Goal: Task Accomplishment & Management: Use online tool/utility

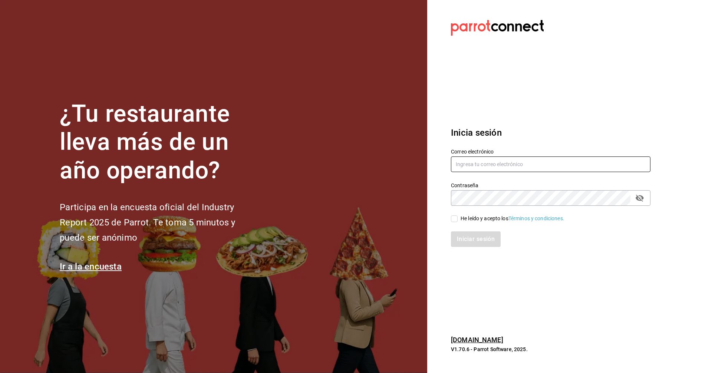
type input "uziel.hernandez@grupocosteno.com"
click at [454, 222] on input "He leído y acepto los Términos y condiciones." at bounding box center [454, 218] width 7 height 7
checkbox input "true"
click at [464, 242] on button "Iniciar sesión" at bounding box center [476, 239] width 50 height 16
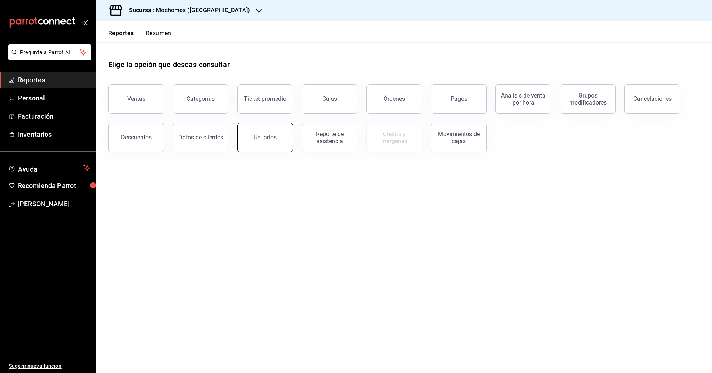
click at [268, 144] on button "Usuarios" at bounding box center [265, 138] width 56 height 30
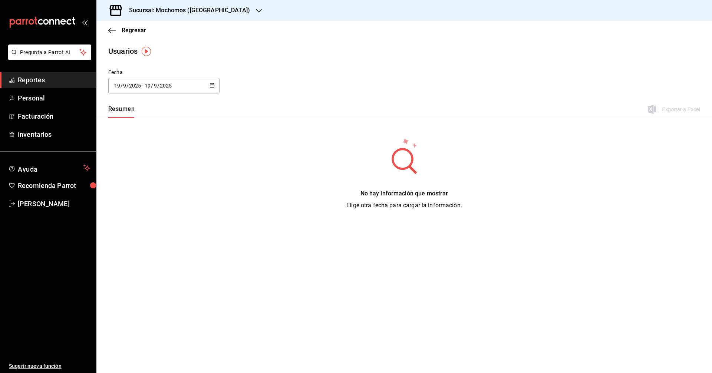
click at [214, 85] on \(Stroke\) "button" at bounding box center [212, 85] width 4 height 4
click at [130, 129] on li "Ayer" at bounding box center [143, 126] width 70 height 17
type input "[DATE]"
type input "18"
type input "[DATE]"
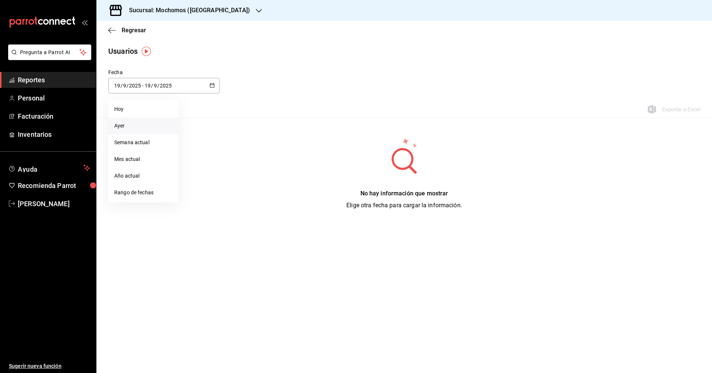
type input "18"
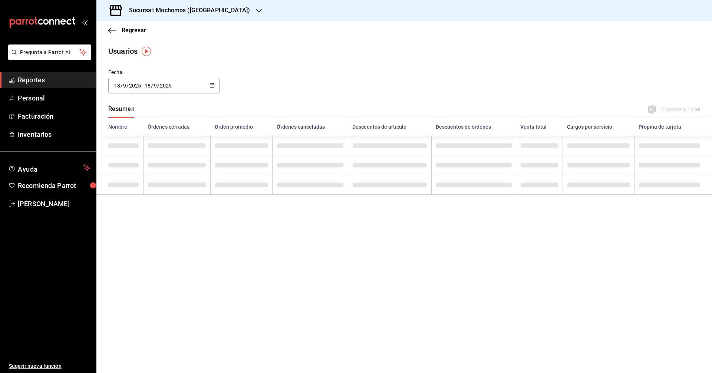
click at [213, 87] on button "button" at bounding box center [211, 86] width 5 height 6
click at [158, 193] on li "Rango de fechas" at bounding box center [143, 192] width 70 height 17
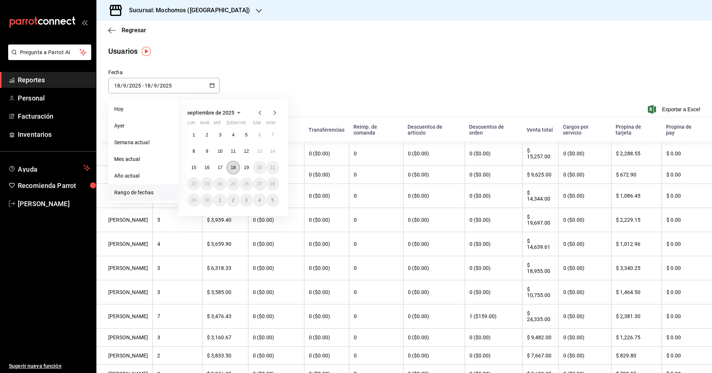
click at [234, 169] on abbr "18" at bounding box center [233, 167] width 5 height 5
click at [245, 167] on abbr "19" at bounding box center [246, 167] width 5 height 5
type input "[DATE]"
type input "19"
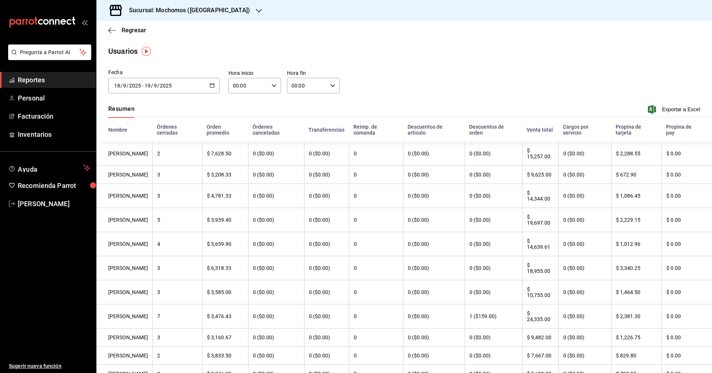
click at [268, 88] on div "00:00 Hora inicio" at bounding box center [254, 86] width 53 height 16
click at [241, 135] on button "02" at bounding box center [240, 140] width 23 height 15
click at [242, 133] on button "05" at bounding box center [241, 126] width 23 height 15
type input "05:00"
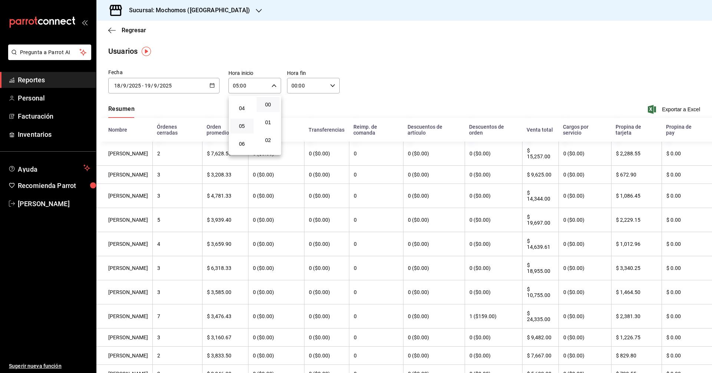
click at [681, 108] on div at bounding box center [356, 186] width 712 height 373
click at [681, 108] on span "Exportar a Excel" at bounding box center [674, 109] width 51 height 9
click at [254, 107] on div "Resumen Exportar a Excel" at bounding box center [403, 110] width 615 height 16
